Goal: Answer question/provide support

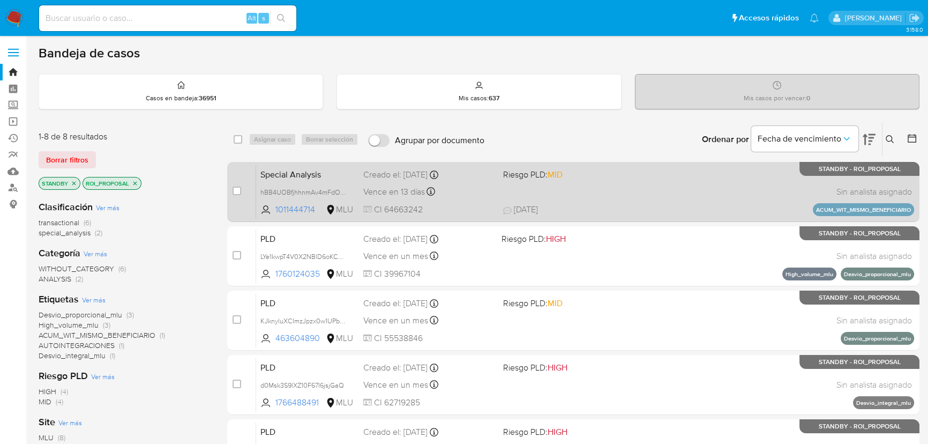
click at [670, 210] on span "[DATE] [DATE] 15:02" at bounding box center [638, 210] width 271 height 12
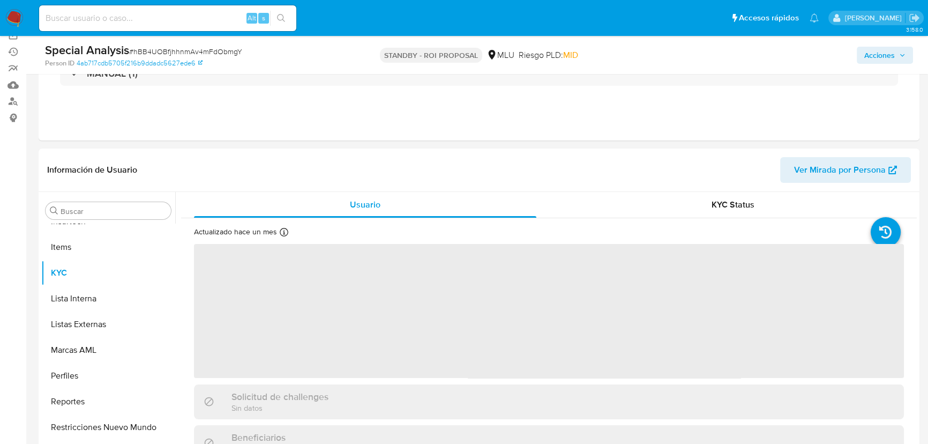
scroll to position [97, 0]
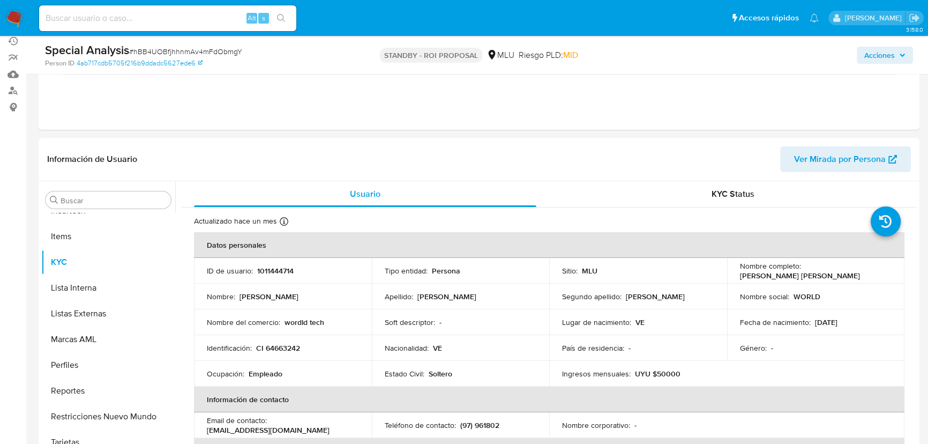
select select "10"
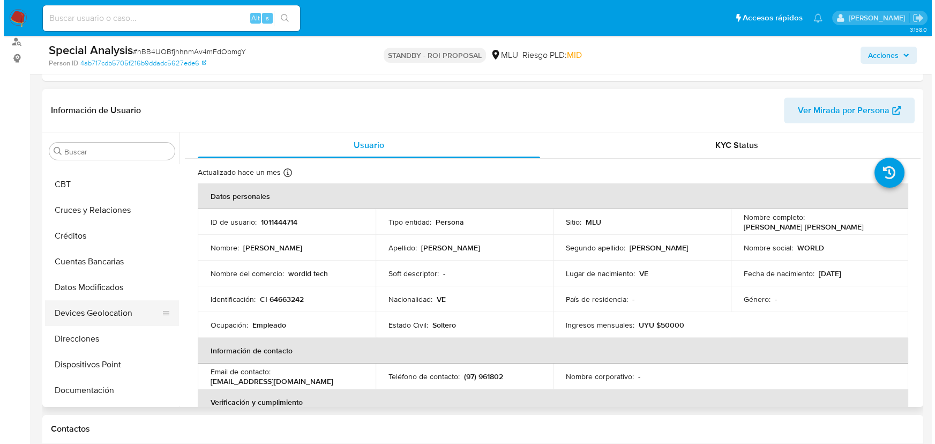
scroll to position [0, 0]
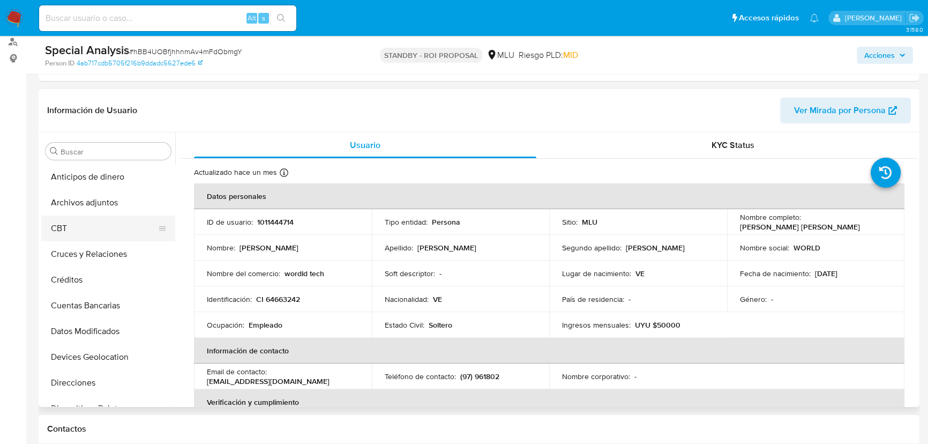
click at [105, 218] on button "CBT" at bounding box center [103, 228] width 125 height 26
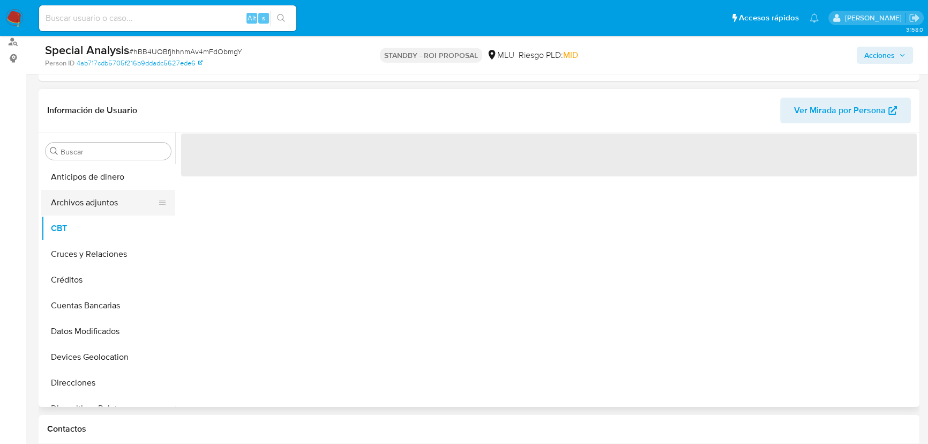
click at [106, 205] on button "Archivos adjuntos" at bounding box center [103, 203] width 125 height 26
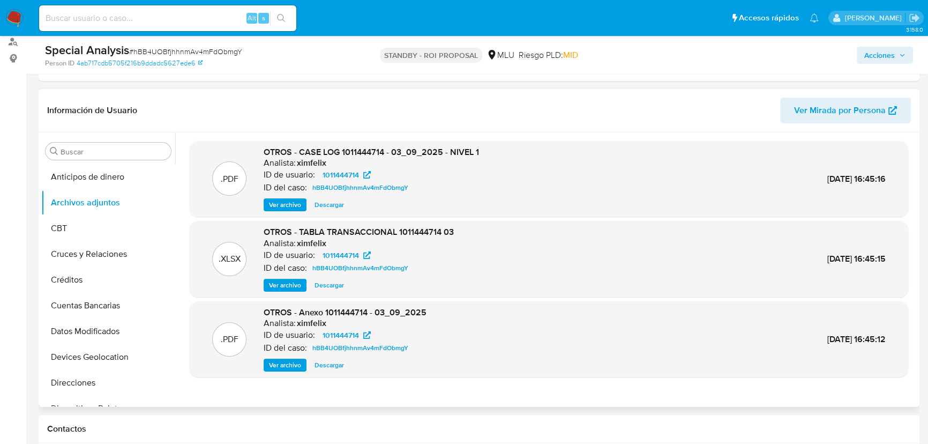
click at [270, 209] on span "Ver archivo" at bounding box center [285, 204] width 32 height 11
